Goal: Information Seeking & Learning: Find contact information

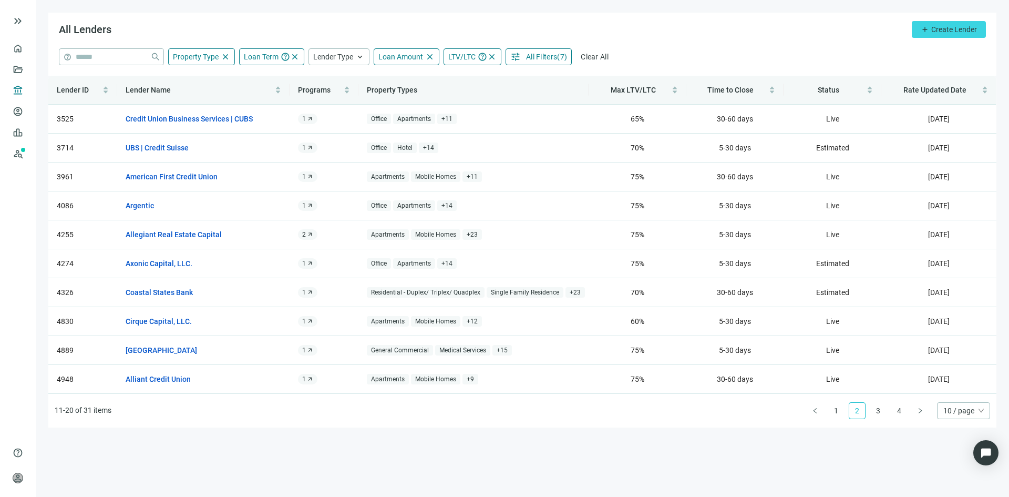
click at [548, 55] on span "All Filters" at bounding box center [541, 57] width 31 height 8
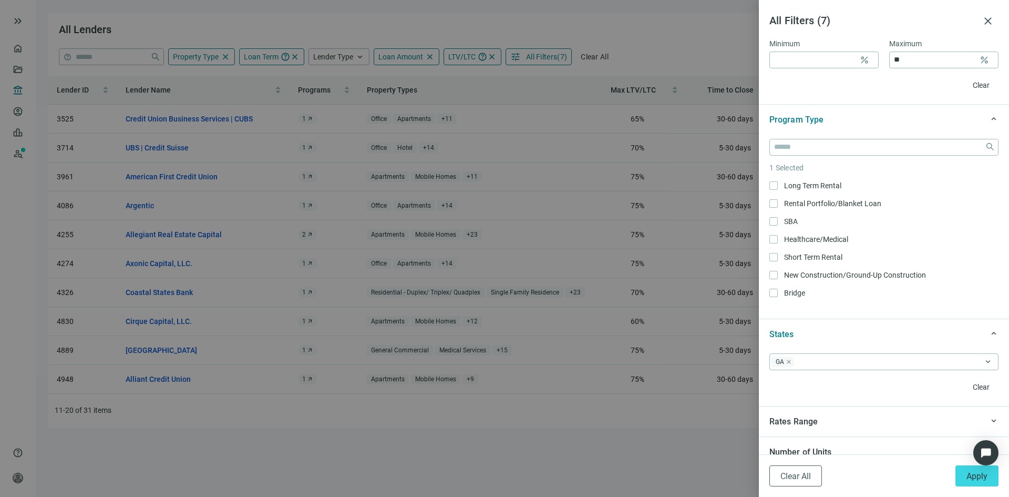
scroll to position [736, 0]
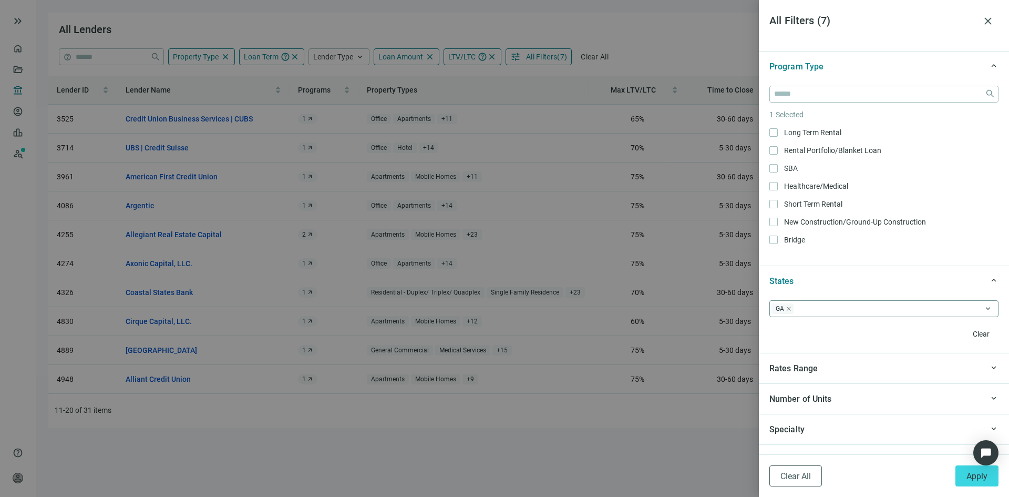
click at [791, 313] on span "GA" at bounding box center [783, 308] width 22 height 11
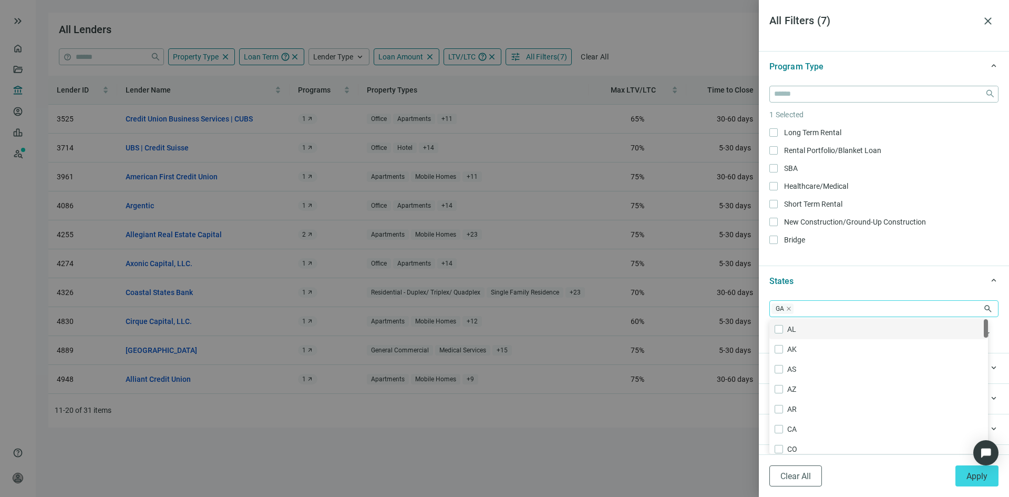
click at [789, 311] on icon "close" at bounding box center [788, 308] width 5 height 5
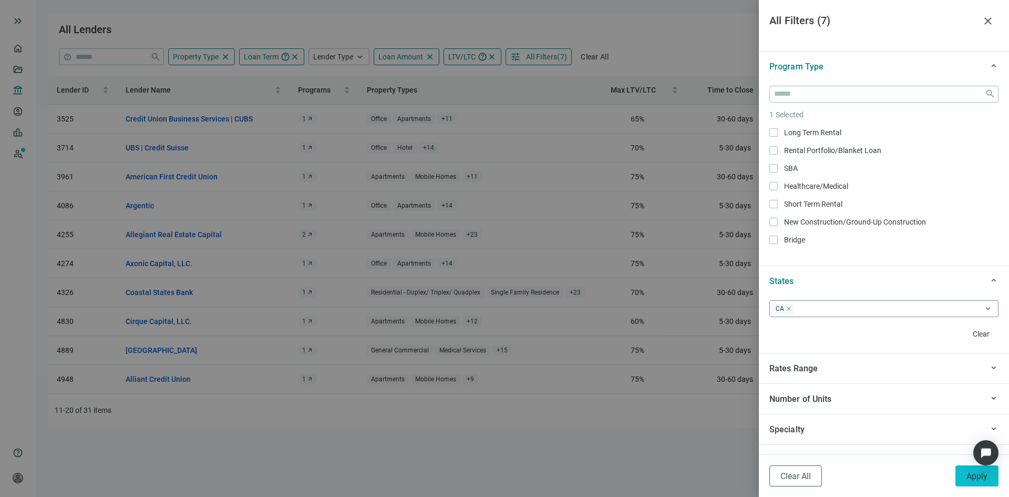
click at [972, 476] on span "Apply" at bounding box center [977, 476] width 21 height 10
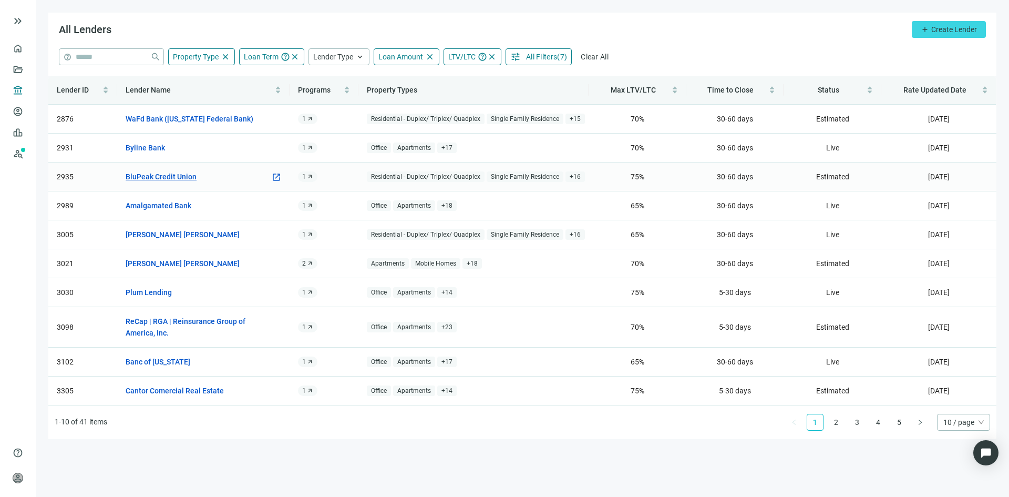
click at [169, 171] on link "BluPeak Credit Union" at bounding box center [161, 177] width 71 height 12
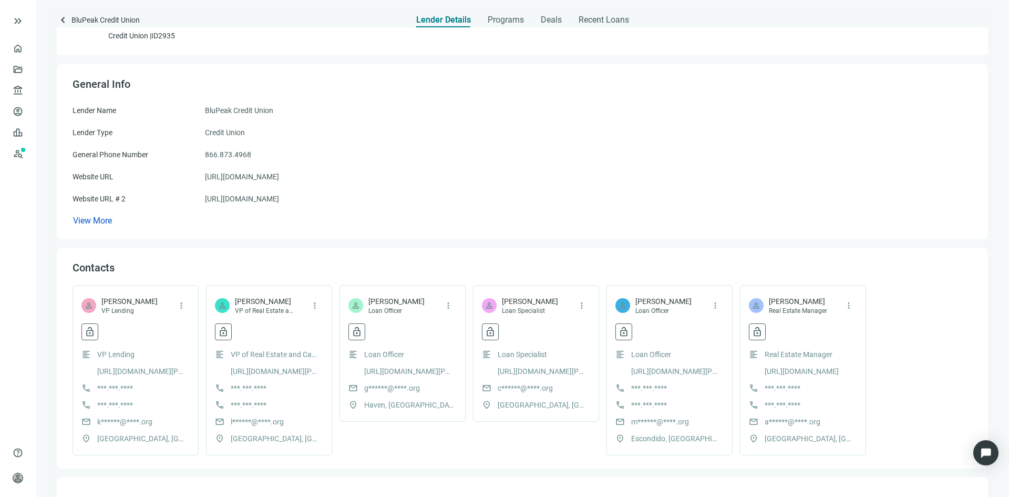
scroll to position [53, 0]
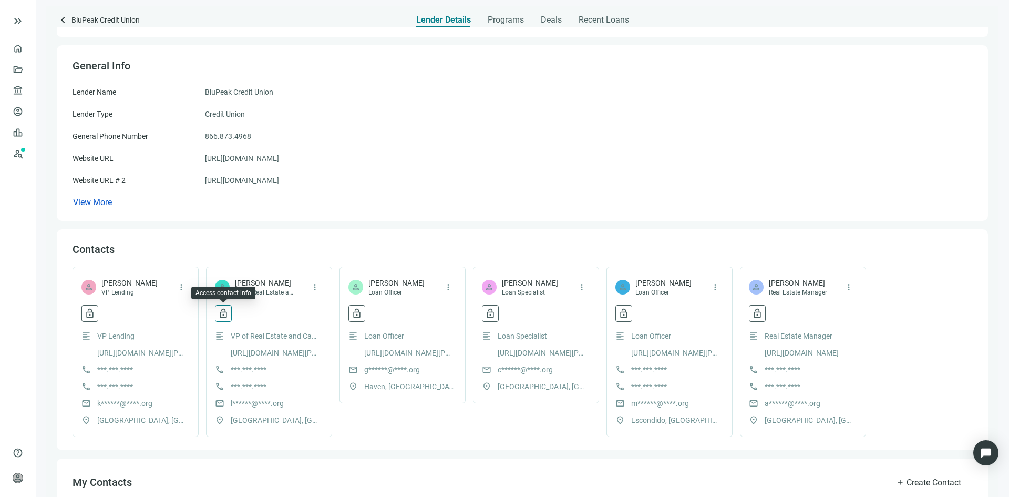
click at [227, 316] on span "lock_open" at bounding box center [223, 313] width 11 height 11
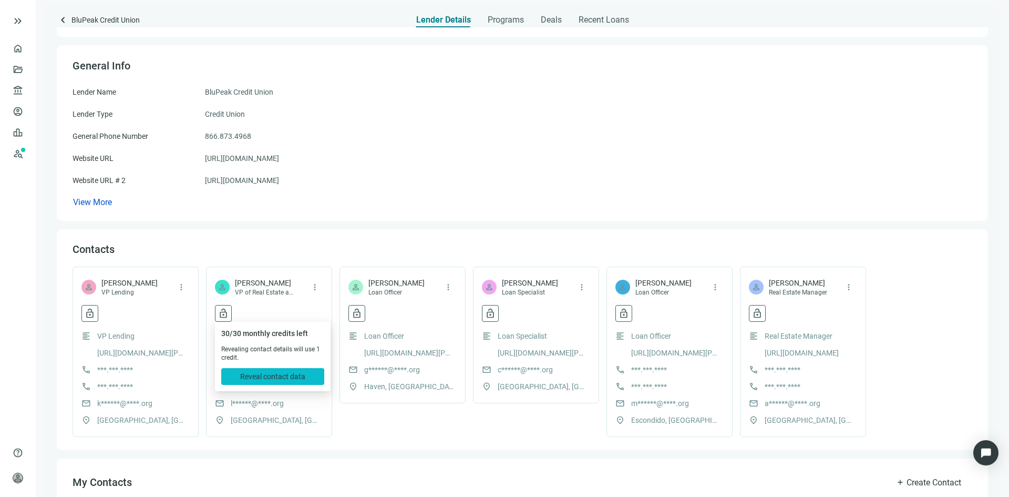
click at [279, 374] on span "Reveal contact data" at bounding box center [272, 376] width 65 height 8
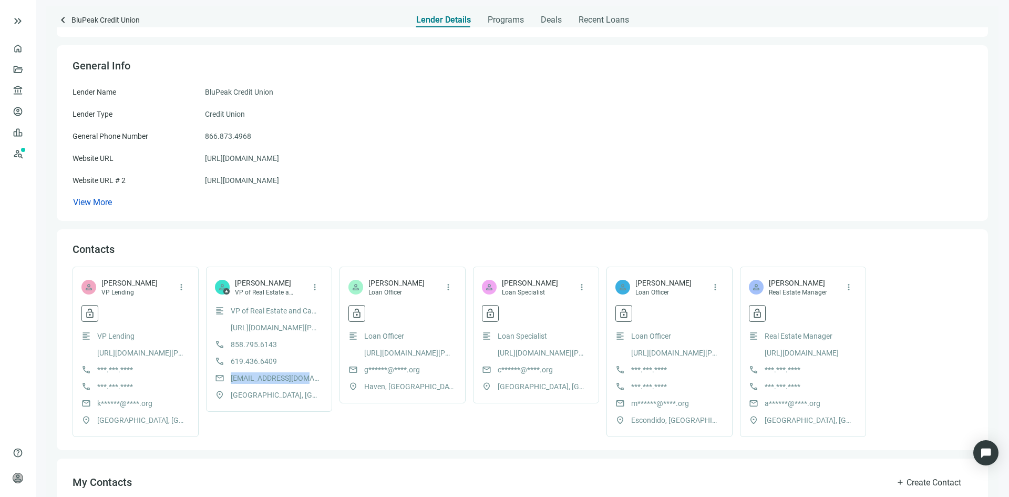
drag, startPoint x: 230, startPoint y: 380, endPoint x: 307, endPoint y: 377, distance: 77.3
click at [307, 377] on div "mail ldeguzman@usecu.org" at bounding box center [269, 378] width 108 height 12
copy span "ldeguzman@usecu.org"
click at [65, 21] on span "keyboard_arrow_left" at bounding box center [63, 20] width 13 height 13
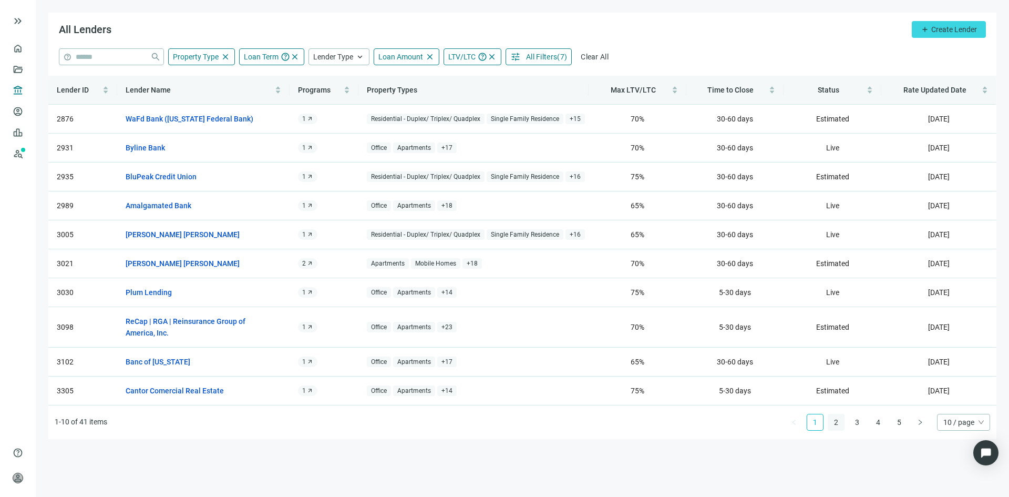
click at [840, 426] on link "2" at bounding box center [836, 422] width 16 height 16
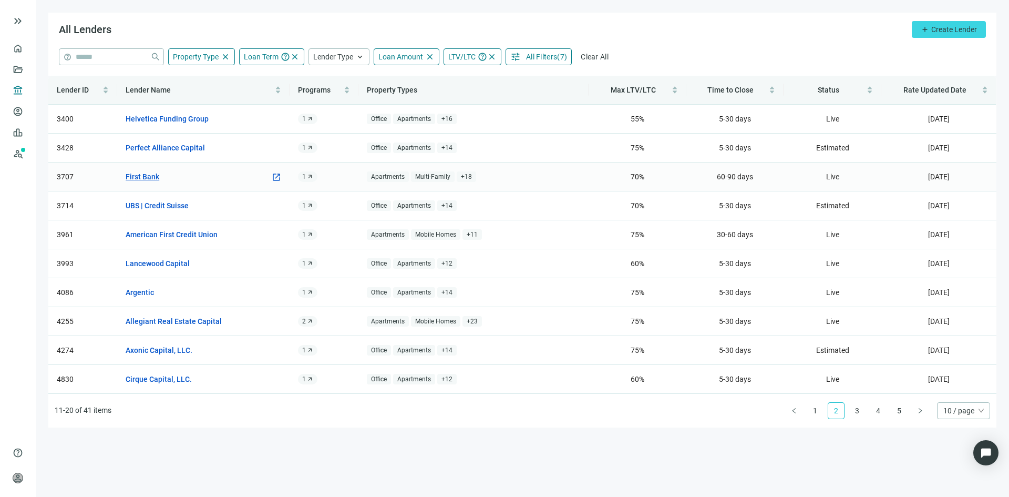
click at [151, 176] on link "First Bank" at bounding box center [143, 177] width 34 height 12
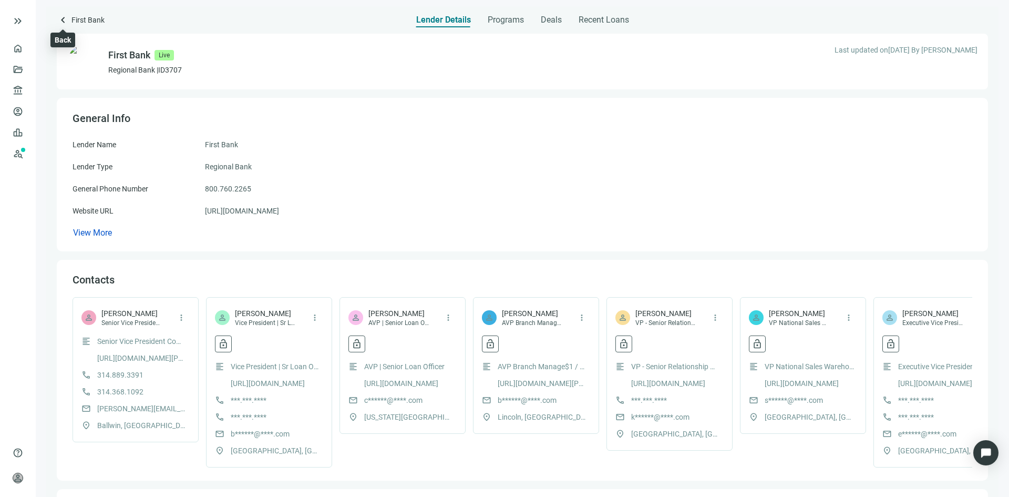
click at [63, 19] on span "keyboard_arrow_left" at bounding box center [63, 20] width 13 height 13
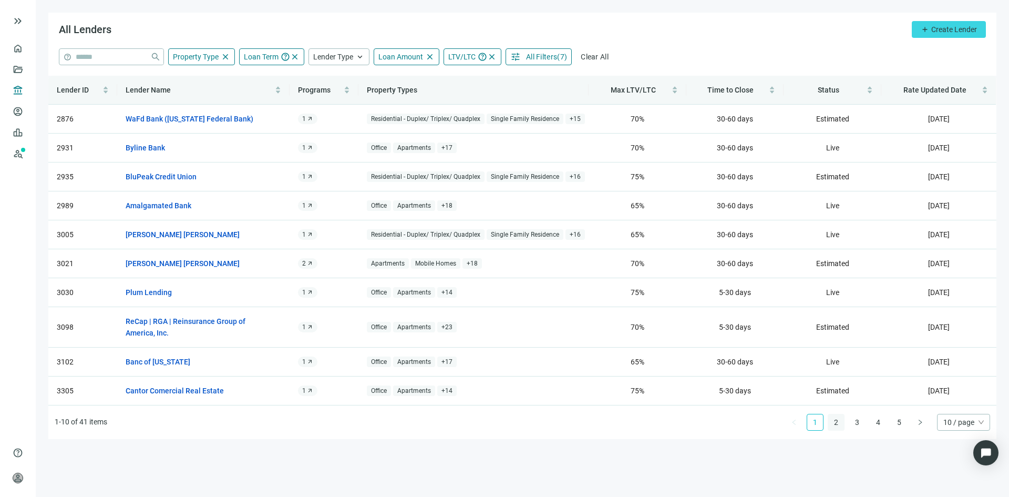
click at [839, 425] on link "2" at bounding box center [836, 422] width 16 height 16
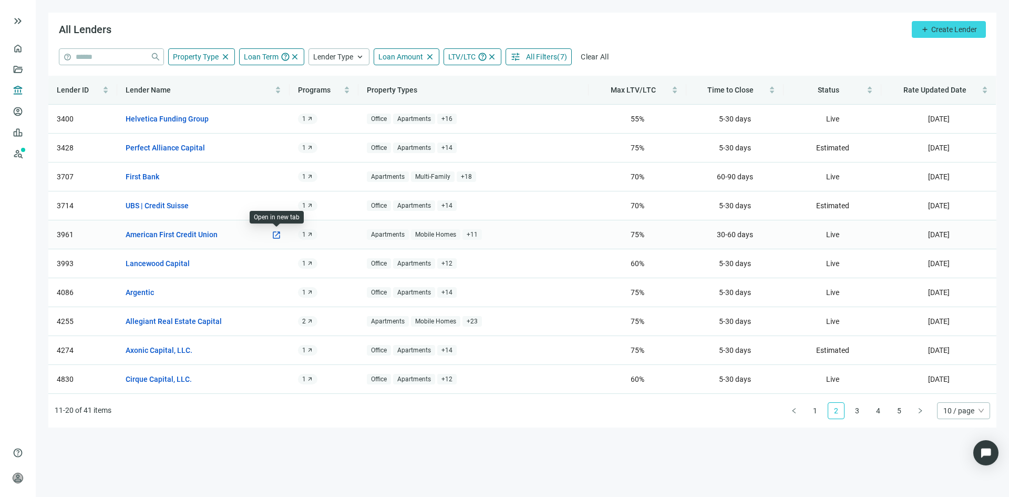
click at [277, 234] on span "open_in_new" at bounding box center [276, 234] width 9 height 9
click at [276, 176] on span "open_in_new" at bounding box center [276, 176] width 9 height 9
click at [854, 412] on link "3" at bounding box center [857, 411] width 16 height 16
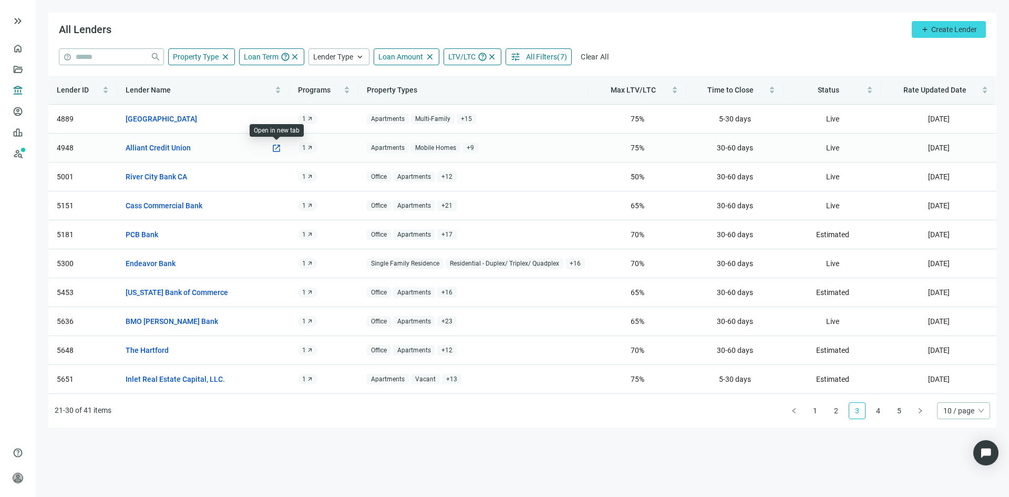
click at [276, 148] on span "open_in_new" at bounding box center [276, 148] width 9 height 9
click at [278, 234] on span "open_in_new" at bounding box center [276, 234] width 9 height 9
click at [273, 266] on span "open_in_new" at bounding box center [276, 263] width 9 height 9
click at [879, 409] on link "4" at bounding box center [879, 411] width 16 height 16
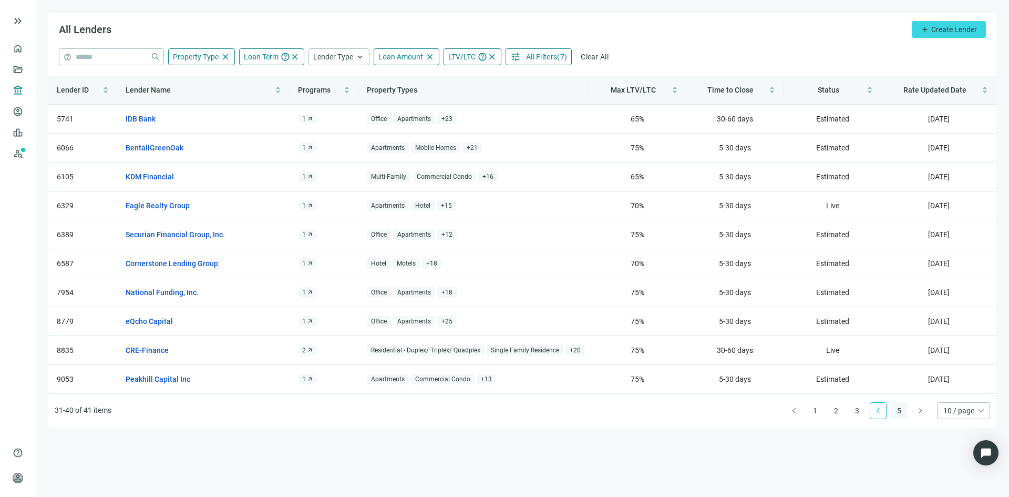
click at [895, 415] on link "5" at bounding box center [900, 411] width 16 height 16
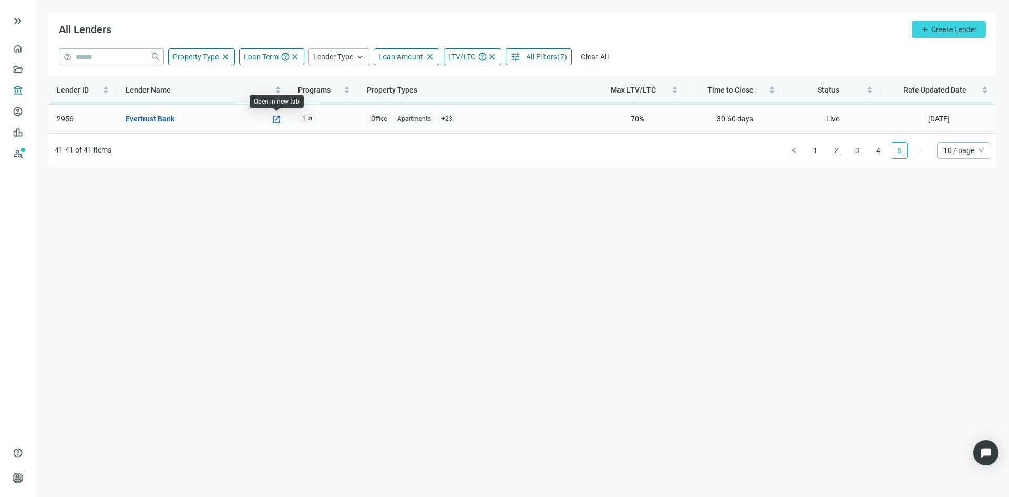
click at [278, 119] on span "open_in_new" at bounding box center [276, 119] width 9 height 9
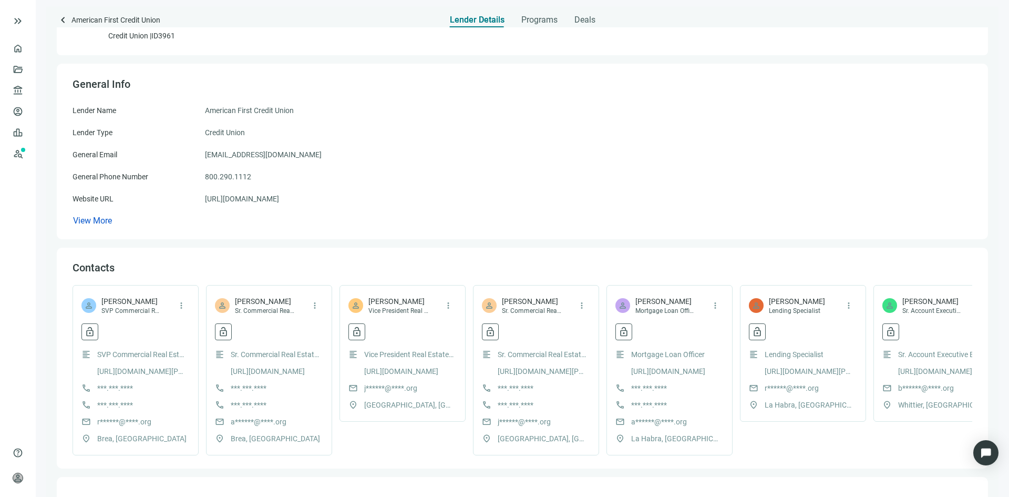
scroll to position [53, 0]
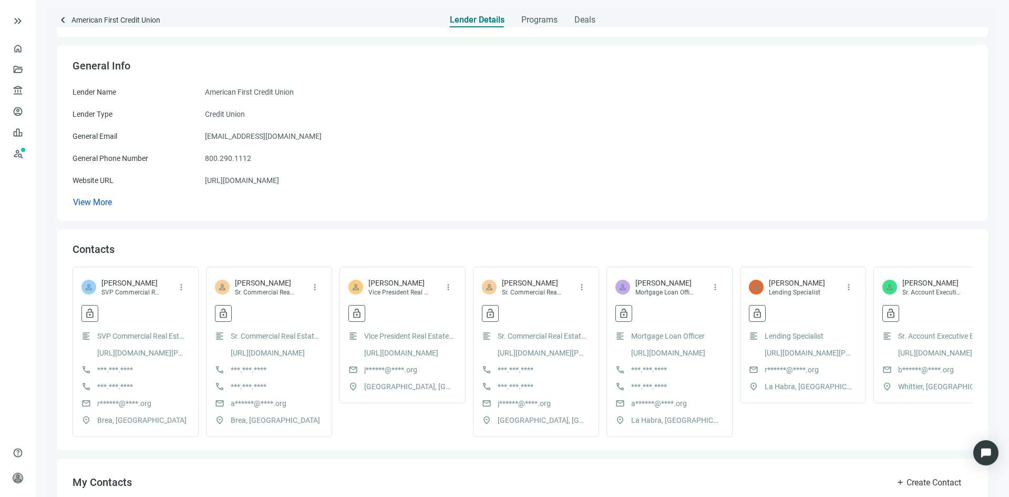
click at [148, 284] on span "Robert Farrington" at bounding box center [131, 283] width 60 height 11
click at [148, 293] on span "SVP Commercial Real Estate" at bounding box center [131, 292] width 60 height 8
click at [88, 315] on span "lock_open" at bounding box center [90, 313] width 11 height 11
click at [120, 381] on span "Reveal contact data" at bounding box center [139, 376] width 65 height 8
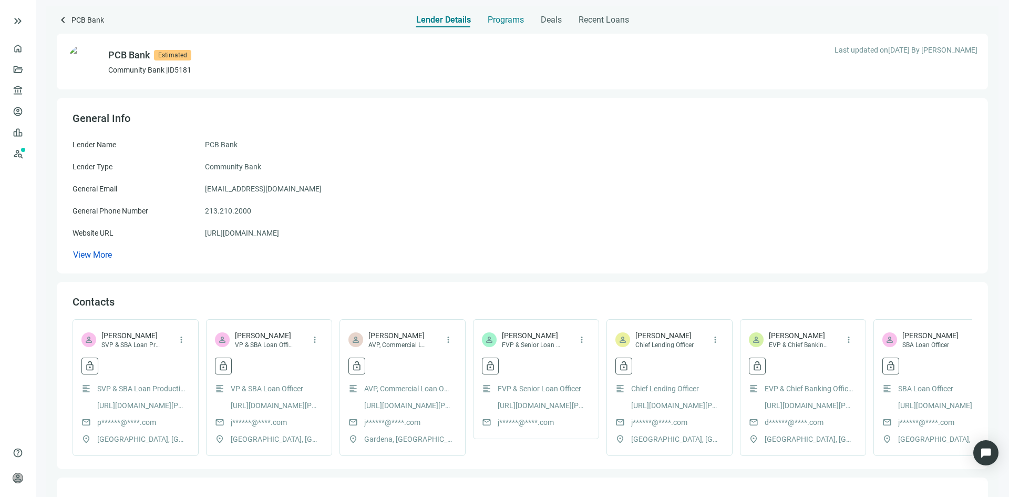
click at [496, 18] on span "Programs" at bounding box center [506, 20] width 36 height 11
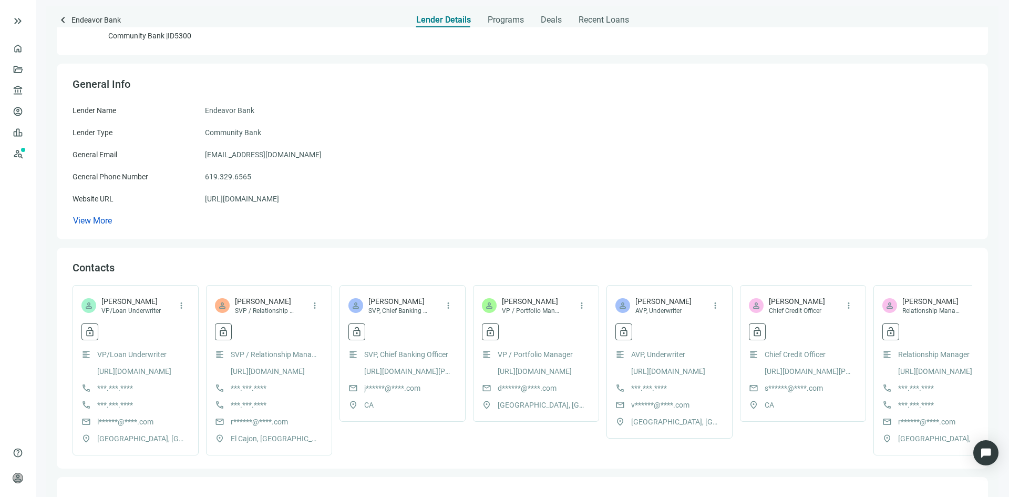
scroll to position [53, 0]
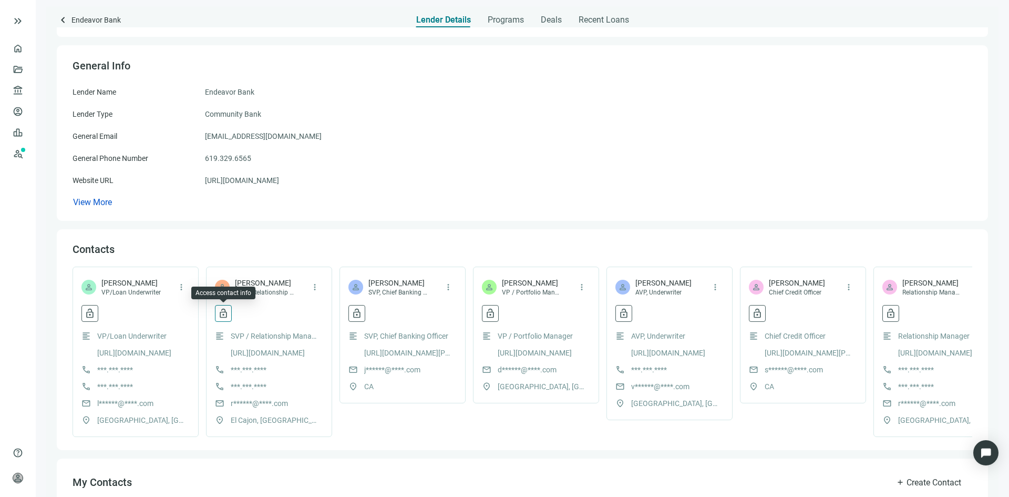
click at [223, 312] on span "lock_open" at bounding box center [223, 313] width 11 height 11
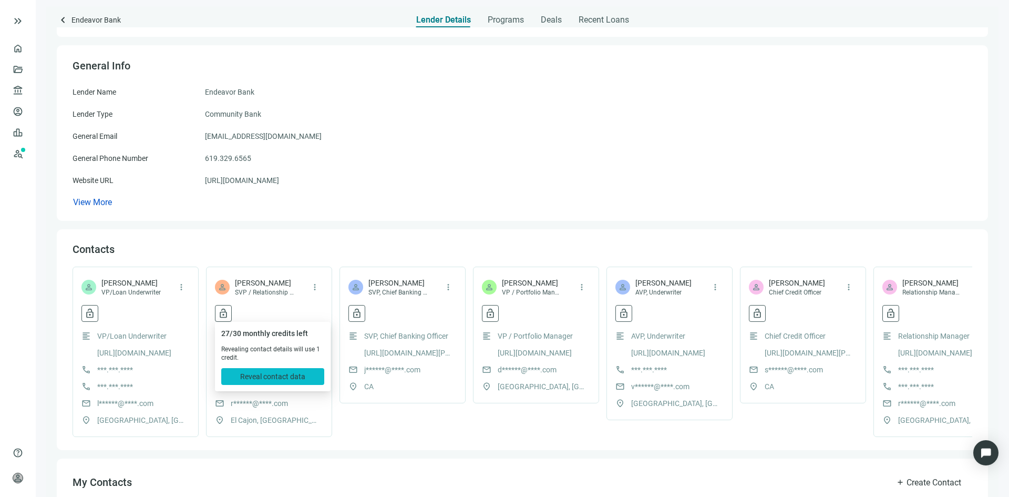
click at [279, 380] on span "Reveal contact data" at bounding box center [272, 376] width 65 height 8
